Goal: Find contact information: Obtain details needed to contact an individual or organization

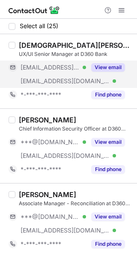
click at [106, 73] on div "View email" at bounding box center [105, 68] width 39 height 14
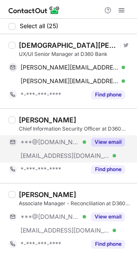
drag, startPoint x: 93, startPoint y: 145, endPoint x: 89, endPoint y: 162, distance: 17.1
click at [93, 145] on button "View email" at bounding box center [108, 142] width 34 height 9
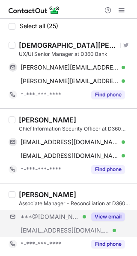
click at [103, 225] on div "***@[DOMAIN_NAME] Verified [EMAIL_ADDRESS][DOMAIN_NAME] Verified View email" at bounding box center [70, 223] width 123 height 27
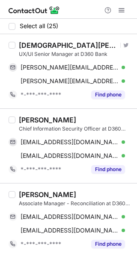
click at [39, 40] on div "[PERSON_NAME] Visit Twitter profile UX/UI Senior Manager at D360 Bank [PERSON_N…" at bounding box center [68, 71] width 137 height 74
click at [39, 42] on div "[DEMOGRAPHIC_DATA][PERSON_NAME]" at bounding box center [68, 45] width 99 height 9
click at [40, 43] on div "[DEMOGRAPHIC_DATA][PERSON_NAME]" at bounding box center [68, 45] width 99 height 9
copy div "[PERSON_NAME]"
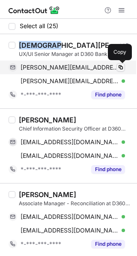
click at [120, 68] on span at bounding box center [120, 67] width 7 height 7
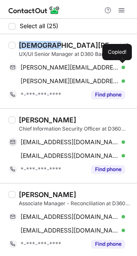
drag, startPoint x: 120, startPoint y: 68, endPoint x: 134, endPoint y: 72, distance: 14.2
click at [120, 70] on span at bounding box center [120, 67] width 7 height 7
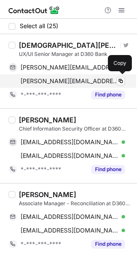
click at [115, 80] on div "[PERSON_NAME][EMAIL_ADDRESS][DOMAIN_NAME] Verified" at bounding box center [72, 81] width 104 height 8
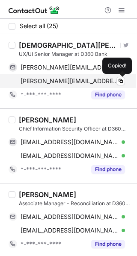
drag, startPoint x: 115, startPoint y: 80, endPoint x: 130, endPoint y: 80, distance: 14.9
click at [118, 80] on div "[PERSON_NAME][EMAIL_ADDRESS][DOMAIN_NAME] Verified Copied!" at bounding box center [67, 81] width 116 height 14
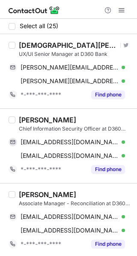
click at [23, 120] on div "[PERSON_NAME]" at bounding box center [47, 120] width 57 height 9
copy div "Fahad"
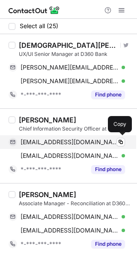
click at [111, 146] on div "[EMAIL_ADDRESS][DOMAIN_NAME] Verified Copy" at bounding box center [67, 142] width 116 height 14
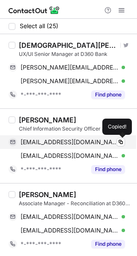
click at [111, 146] on div "[EMAIL_ADDRESS][DOMAIN_NAME] Verified Copied!" at bounding box center [67, 142] width 116 height 14
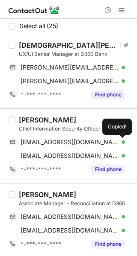
drag, startPoint x: 120, startPoint y: 141, endPoint x: 132, endPoint y: 140, distance: 11.1
click at [120, 140] on span at bounding box center [120, 142] width 7 height 7
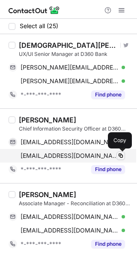
click at [123, 155] on span at bounding box center [120, 155] width 7 height 7
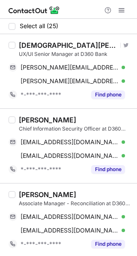
click at [30, 193] on div "[PERSON_NAME]" at bounding box center [47, 194] width 57 height 9
copy div "Sultan"
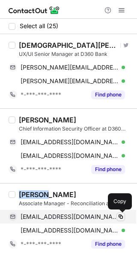
click at [119, 217] on span at bounding box center [120, 217] width 7 height 7
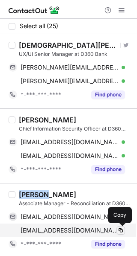
click at [117, 230] on span at bounding box center [120, 230] width 7 height 7
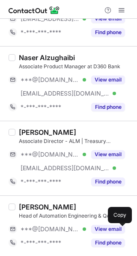
scroll to position [301, 0]
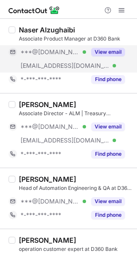
click at [103, 53] on button "View email" at bounding box center [108, 52] width 34 height 9
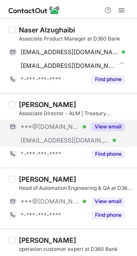
click at [111, 126] on button "View email" at bounding box center [108, 127] width 34 height 9
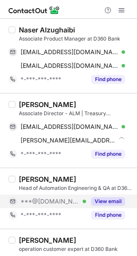
click at [114, 205] on button "View email" at bounding box center [108, 201] width 34 height 9
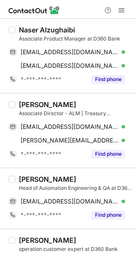
click at [28, 29] on div "Naser Alzughaibi" at bounding box center [47, 30] width 56 height 9
copy div "Naser"
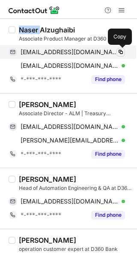
click at [122, 52] on span at bounding box center [120, 52] width 7 height 7
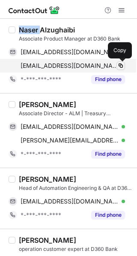
click at [121, 65] on span at bounding box center [120, 65] width 7 height 7
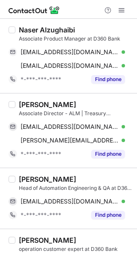
click at [23, 104] on div "[PERSON_NAME]" at bounding box center [47, 104] width 57 height 9
copy div "[PERSON_NAME]"
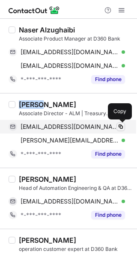
click at [119, 129] on span at bounding box center [120, 126] width 7 height 7
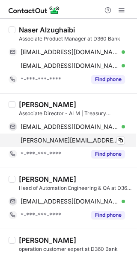
click at [120, 145] on div "[PERSON_NAME][EMAIL_ADDRESS][PERSON_NAME][DOMAIN_NAME] Verified Copy" at bounding box center [67, 141] width 116 height 14
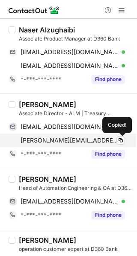
click at [120, 145] on div "[PERSON_NAME][EMAIL_ADDRESS][PERSON_NAME][DOMAIN_NAME] Verified Copied!" at bounding box center [67, 141] width 116 height 14
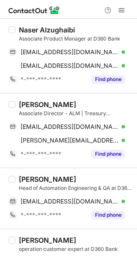
click at [20, 180] on div "[PERSON_NAME]" at bounding box center [47, 179] width 57 height 9
copy div "Okba"
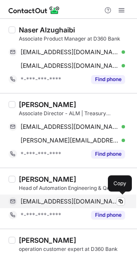
click at [116, 201] on div "[EMAIL_ADDRESS][DOMAIN_NAME] Verified" at bounding box center [72, 202] width 104 height 8
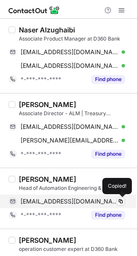
click at [116, 201] on div "[EMAIL_ADDRESS][DOMAIN_NAME] Verified" at bounding box center [72, 202] width 104 height 8
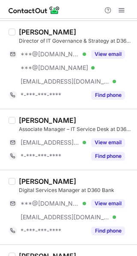
scroll to position [582, 0]
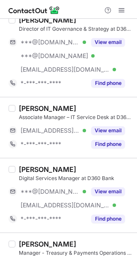
click at [130, 122] on div "[PERSON_NAME] Associate Manager – IT Service Desk at D360 Bank [EMAIL_ADDRESS][…" at bounding box center [68, 127] width 137 height 61
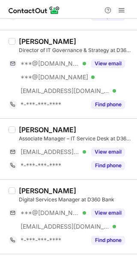
scroll to position [567, 0]
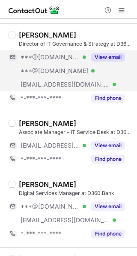
click at [110, 64] on div "View email" at bounding box center [105, 57] width 39 height 14
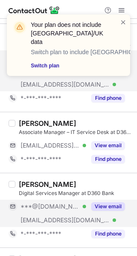
click at [114, 208] on button "View email" at bounding box center [108, 206] width 34 height 9
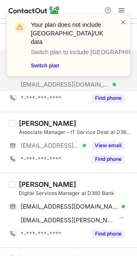
click at [33, 182] on div "[PERSON_NAME]" at bounding box center [47, 184] width 57 height 9
copy div "Rawan"
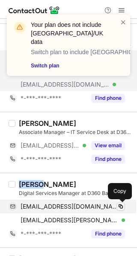
click at [120, 205] on span at bounding box center [120, 206] width 7 height 7
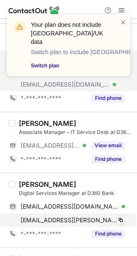
click at [123, 215] on div "[EMAIL_ADDRESS][PERSON_NAME][DOMAIN_NAME] Verified Copy" at bounding box center [67, 221] width 116 height 14
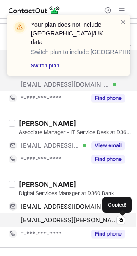
click at [123, 215] on div "[EMAIL_ADDRESS][PERSON_NAME][DOMAIN_NAME] Verified Copied!" at bounding box center [67, 221] width 116 height 14
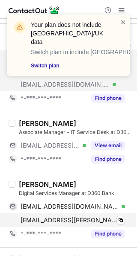
click at [123, 215] on div "[EMAIL_ADDRESS][PERSON_NAME][DOMAIN_NAME] Verified Copy" at bounding box center [67, 221] width 116 height 14
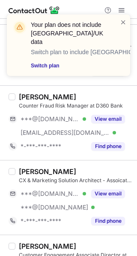
scroll to position [797, 0]
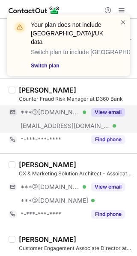
click at [115, 114] on button "View email" at bounding box center [108, 112] width 34 height 9
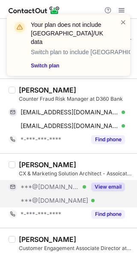
click at [100, 184] on button "View email" at bounding box center [108, 187] width 34 height 9
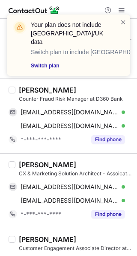
click at [48, 88] on div "[PERSON_NAME]" at bounding box center [47, 90] width 57 height 9
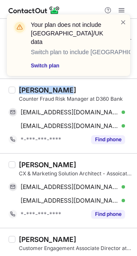
click at [48, 88] on div "[PERSON_NAME]" at bounding box center [47, 90] width 57 height 9
copy div "[PERSON_NAME]"
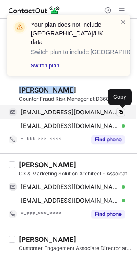
click at [118, 110] on span at bounding box center [120, 112] width 7 height 7
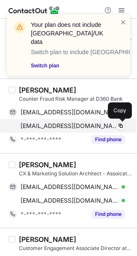
click at [124, 122] on div "[EMAIL_ADDRESS][DOMAIN_NAME] Verified" at bounding box center [72, 126] width 104 height 8
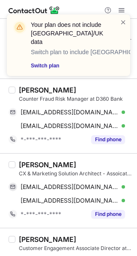
click at [30, 163] on div "[PERSON_NAME]" at bounding box center [47, 165] width 57 height 9
copy div "[PERSON_NAME]"
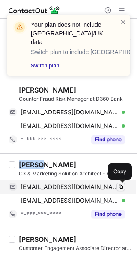
click at [120, 184] on span at bounding box center [120, 187] width 7 height 7
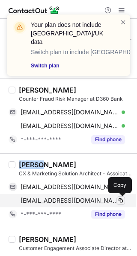
click at [120, 197] on span at bounding box center [120, 200] width 7 height 7
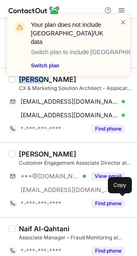
scroll to position [913, 0]
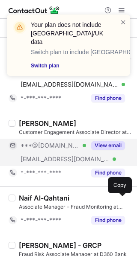
click at [113, 144] on button "View email" at bounding box center [108, 145] width 34 height 9
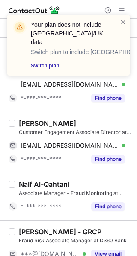
click at [24, 121] on div "[PERSON_NAME]" at bounding box center [47, 123] width 57 height 9
copy div "[PERSON_NAME]"
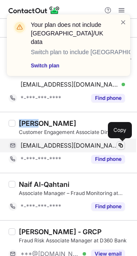
click at [121, 144] on span at bounding box center [120, 145] width 7 height 7
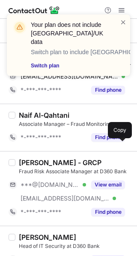
scroll to position [986, 0]
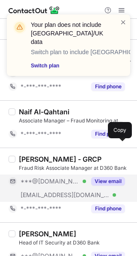
click at [114, 184] on button "View email" at bounding box center [108, 181] width 34 height 9
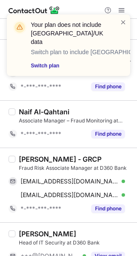
click at [29, 158] on div "[PERSON_NAME] - GRCP" at bounding box center [60, 159] width 82 height 9
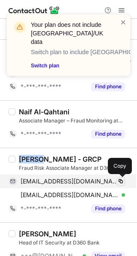
click at [121, 178] on button at bounding box center [120, 181] width 9 height 9
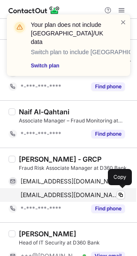
click at [116, 190] on div "[EMAIL_ADDRESS][DOMAIN_NAME] Verified Copy" at bounding box center [67, 195] width 116 height 14
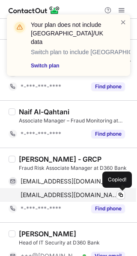
click at [116, 190] on div "[EMAIL_ADDRESS][DOMAIN_NAME] Verified Copied!" at bounding box center [67, 195] width 116 height 14
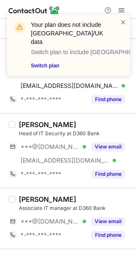
scroll to position [1101, 0]
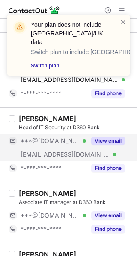
click at [102, 141] on button "View email" at bounding box center [108, 141] width 34 height 9
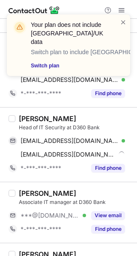
click at [32, 117] on div "[PERSON_NAME]" at bounding box center [47, 118] width 57 height 9
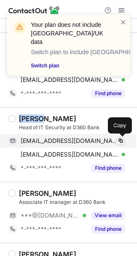
click at [119, 138] on span at bounding box center [120, 141] width 7 height 7
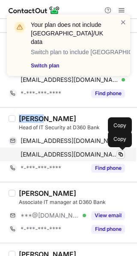
click at [121, 155] on span at bounding box center [120, 154] width 7 height 7
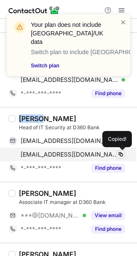
click at [121, 155] on span at bounding box center [120, 154] width 7 height 7
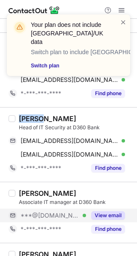
click at [110, 217] on button "View email" at bounding box center [108, 215] width 34 height 9
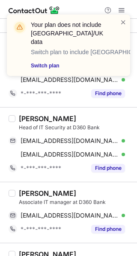
click at [30, 194] on div "[PERSON_NAME]" at bounding box center [47, 193] width 57 height 9
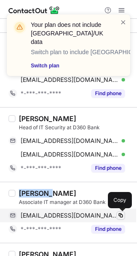
click at [124, 218] on button at bounding box center [120, 215] width 9 height 9
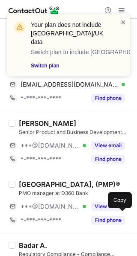
scroll to position [1238, 0]
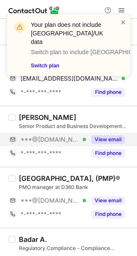
click at [116, 139] on button "View email" at bounding box center [108, 139] width 34 height 9
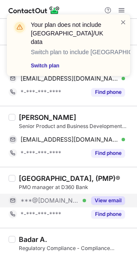
click at [116, 197] on button "View email" at bounding box center [108, 200] width 34 height 9
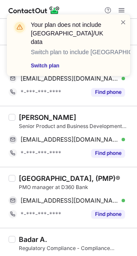
click at [31, 116] on div "[PERSON_NAME]" at bounding box center [47, 117] width 57 height 9
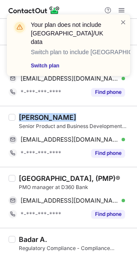
click at [31, 116] on div "[PERSON_NAME]" at bounding box center [47, 117] width 57 height 9
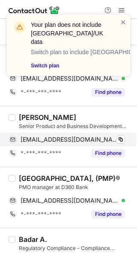
click at [125, 140] on div "[EMAIL_ADDRESS][DOMAIN_NAME] Verified Copy" at bounding box center [67, 140] width 116 height 14
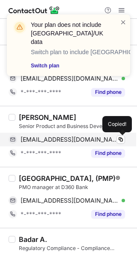
click at [125, 140] on div "[EMAIL_ADDRESS][DOMAIN_NAME] Verified Copied!" at bounding box center [67, 140] width 116 height 14
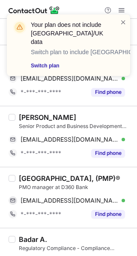
click at [35, 178] on div "[GEOGRAPHIC_DATA], (PMP)®" at bounding box center [69, 178] width 101 height 9
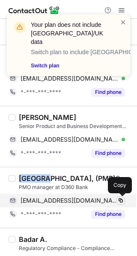
click at [120, 199] on span at bounding box center [120, 200] width 7 height 7
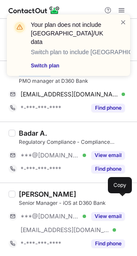
scroll to position [1348, 0]
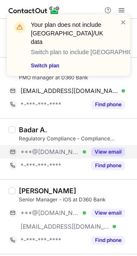
click at [104, 152] on button "View email" at bounding box center [108, 152] width 34 height 9
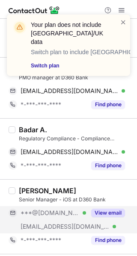
click at [111, 214] on button "View email" at bounding box center [108, 213] width 34 height 9
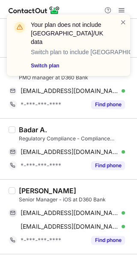
click at [39, 187] on div "[PERSON_NAME]" at bounding box center [47, 191] width 57 height 9
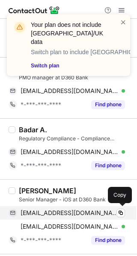
click at [116, 214] on div "[EMAIL_ADDRESS][DOMAIN_NAME] Verified" at bounding box center [72, 213] width 104 height 8
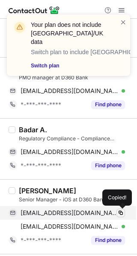
drag, startPoint x: 116, startPoint y: 214, endPoint x: 135, endPoint y: 196, distance: 25.7
click at [117, 213] on button at bounding box center [120, 213] width 9 height 9
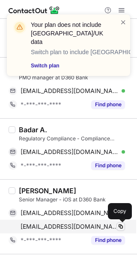
click at [118, 223] on button at bounding box center [120, 226] width 9 height 9
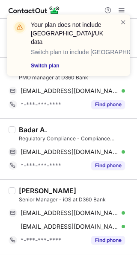
click at [30, 127] on div "Badar A." at bounding box center [33, 130] width 28 height 9
click at [29, 127] on div "Badar A." at bounding box center [33, 130] width 28 height 9
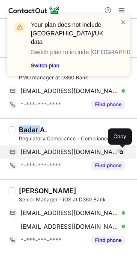
click at [118, 152] on span at bounding box center [120, 152] width 7 height 7
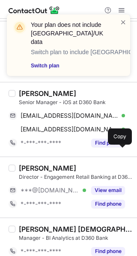
scroll to position [1454, 0]
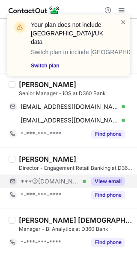
click at [104, 180] on button "View email" at bounding box center [108, 181] width 34 height 9
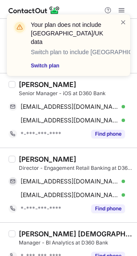
click at [34, 160] on div "[PERSON_NAME]" at bounding box center [47, 159] width 57 height 9
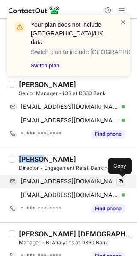
click at [118, 177] on button at bounding box center [120, 181] width 9 height 9
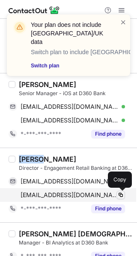
click at [118, 194] on span at bounding box center [120, 195] width 7 height 7
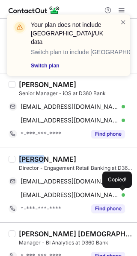
drag, startPoint x: 118, startPoint y: 194, endPoint x: 135, endPoint y: 179, distance: 22.1
click at [119, 192] on span at bounding box center [120, 195] width 7 height 7
